Goal: Browse casually

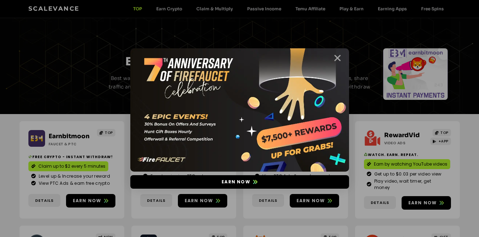
click at [339, 58] on icon "Close" at bounding box center [337, 58] width 9 height 9
